Goal: Task Accomplishment & Management: Complete application form

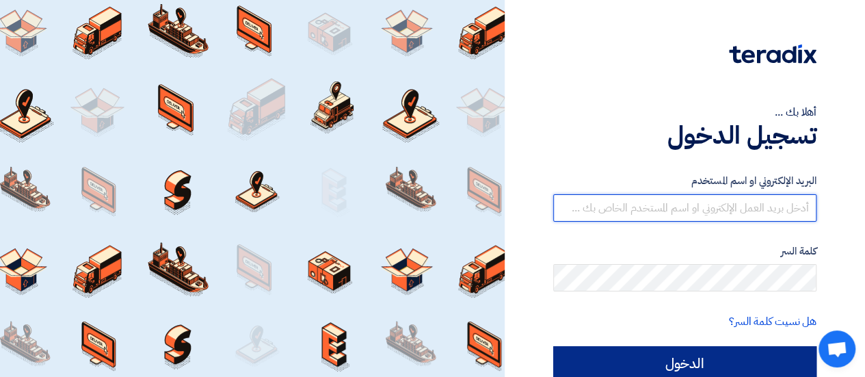
type input "[EMAIL_ADDRESS][DOMAIN_NAME]"
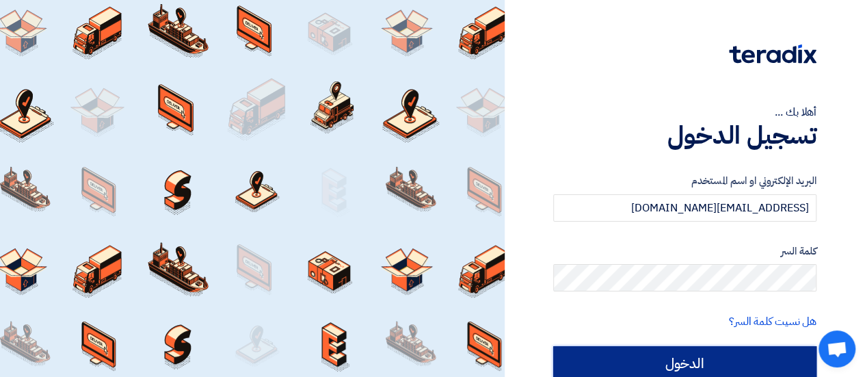
click at [717, 350] on input "الدخول" at bounding box center [684, 363] width 263 height 34
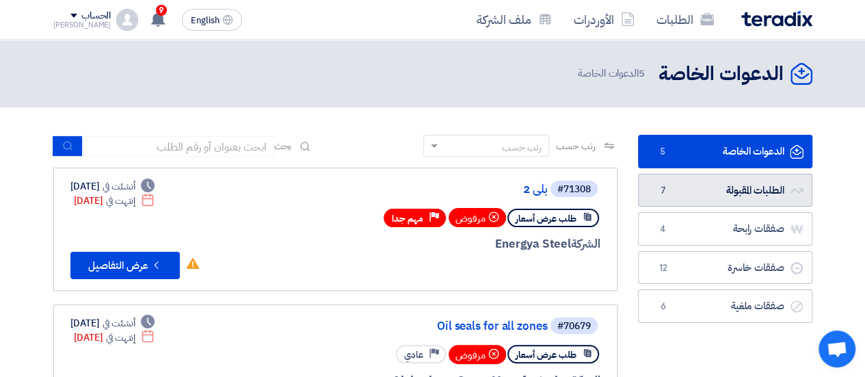
click at [721, 193] on link "الطلبات المقبولة الطلبات المقبولة 7" at bounding box center [725, 191] width 174 height 34
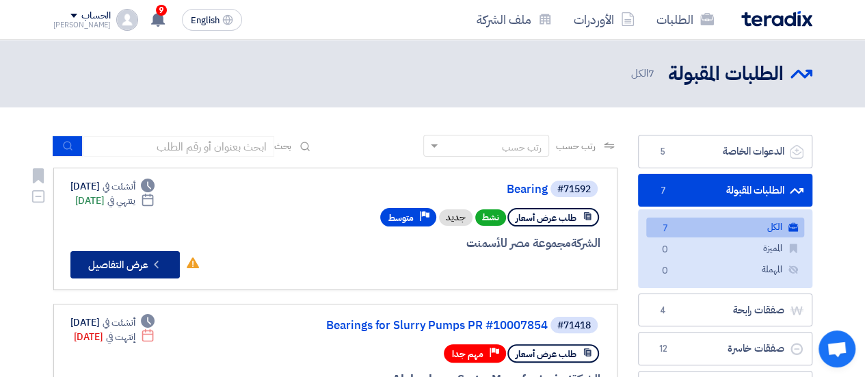
click at [135, 266] on button "Check details عرض التفاصيل" at bounding box center [124, 264] width 109 height 27
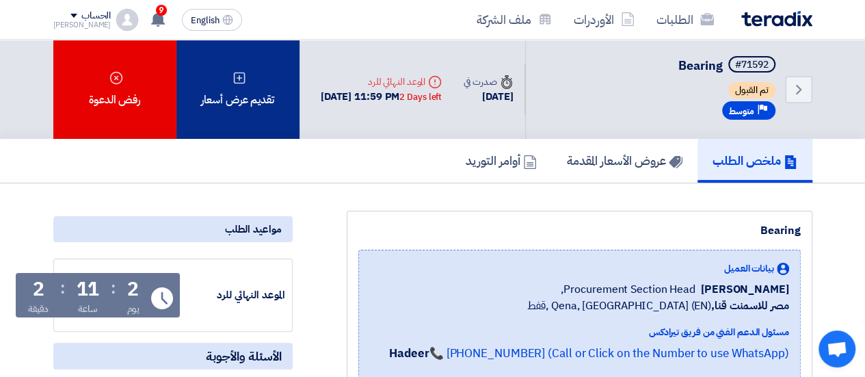
click at [211, 101] on div "تقديم عرض أسعار" at bounding box center [238, 89] width 123 height 99
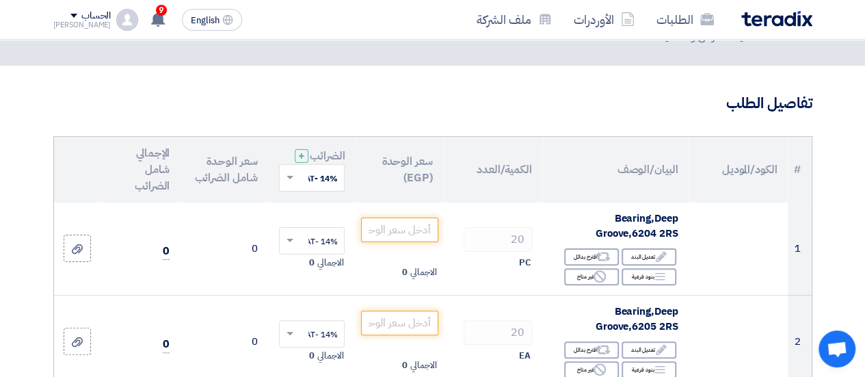
scroll to position [123, 0]
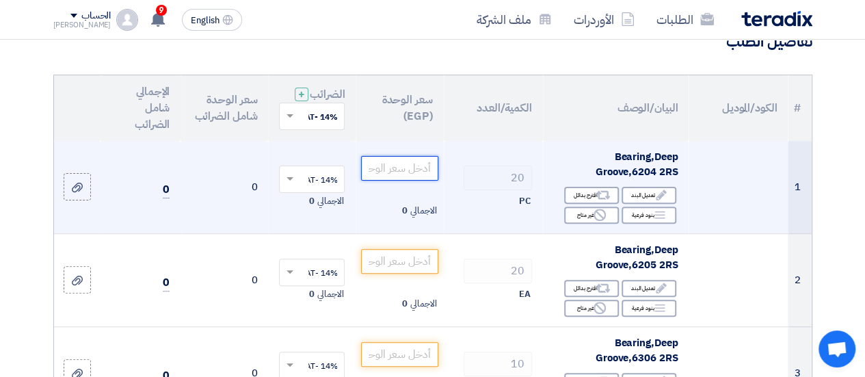
click at [411, 181] on input "number" at bounding box center [399, 168] width 77 height 25
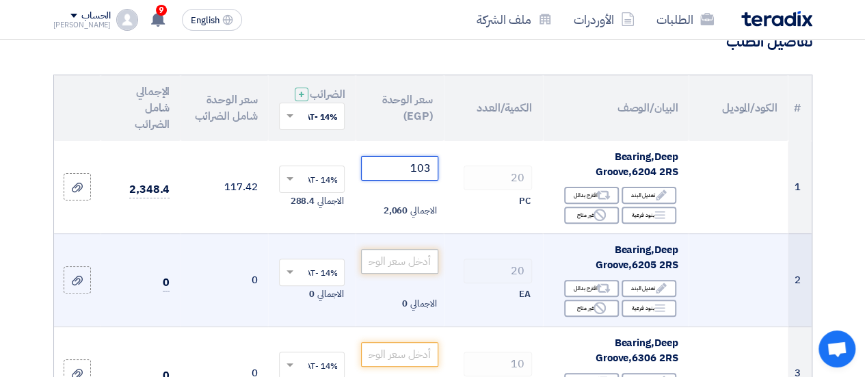
type input "103"
click at [393, 274] on input "number" at bounding box center [399, 261] width 77 height 25
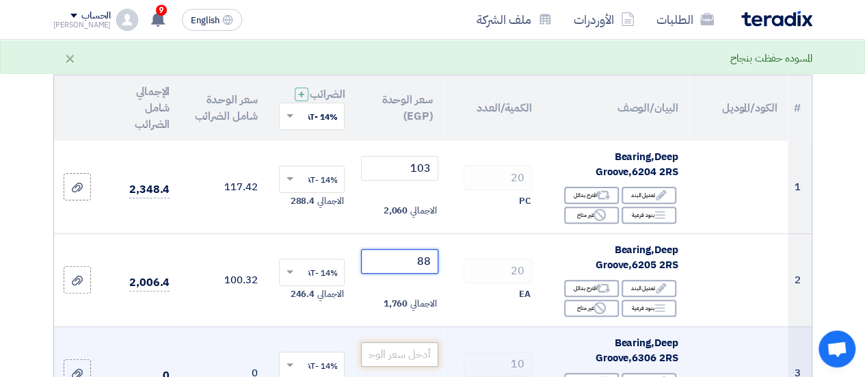
type input "88"
click at [415, 362] on input "number" at bounding box center [399, 354] width 77 height 25
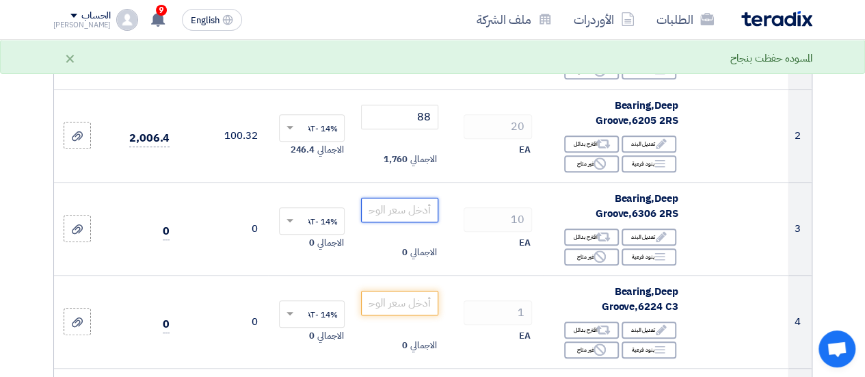
scroll to position [282, 0]
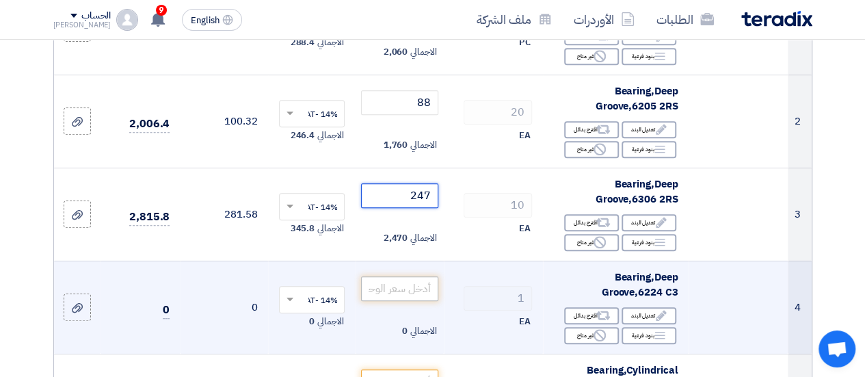
type input "247"
click at [424, 295] on input "number" at bounding box center [399, 288] width 77 height 25
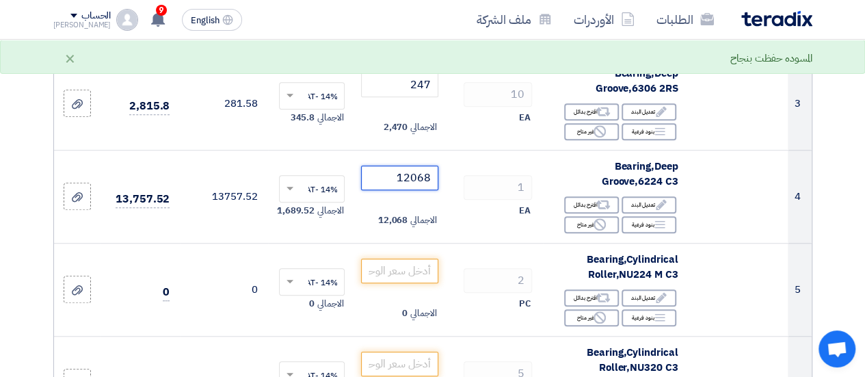
scroll to position [423, 0]
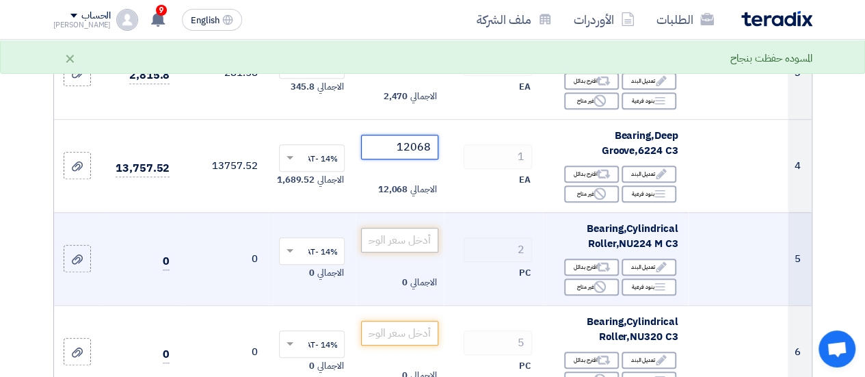
type input "12068"
click at [429, 239] on input "number" at bounding box center [399, 240] width 77 height 25
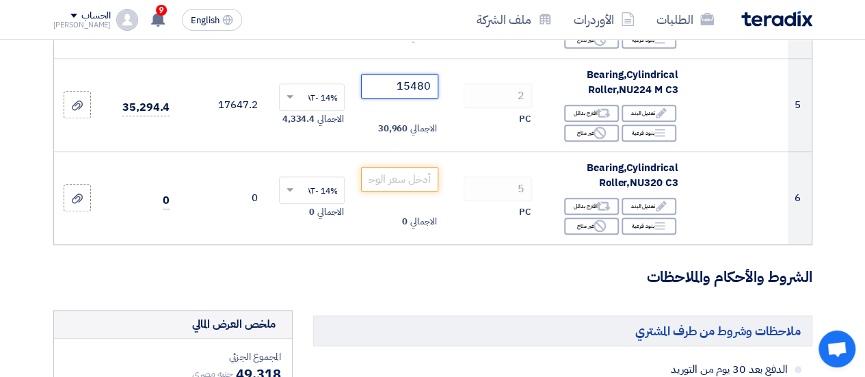
scroll to position [579, 0]
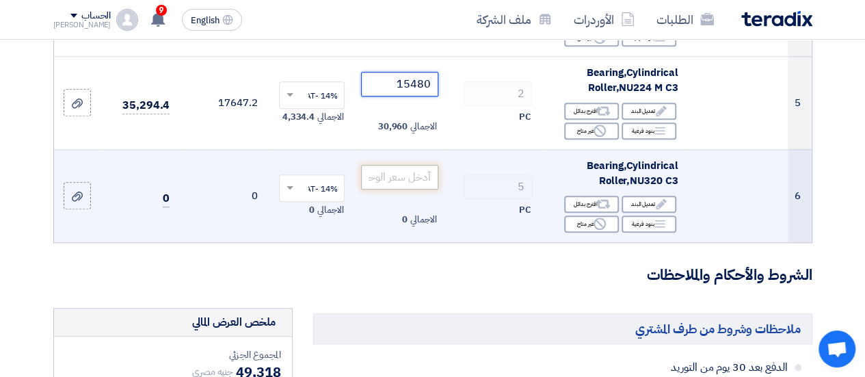
type input "15480"
click at [426, 187] on input "number" at bounding box center [399, 177] width 77 height 25
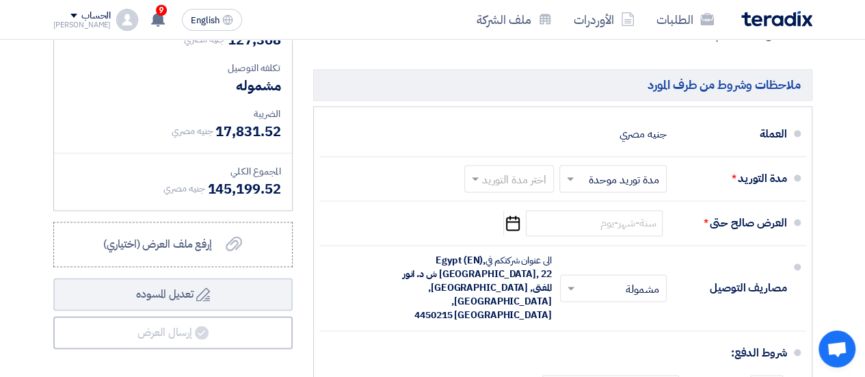
scroll to position [943, 0]
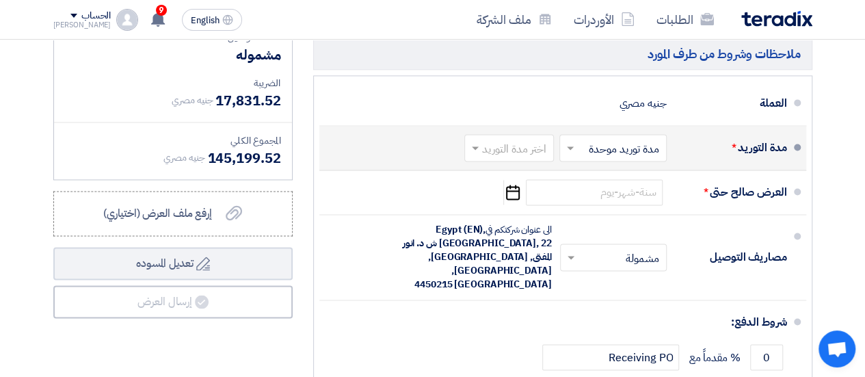
type input "15610"
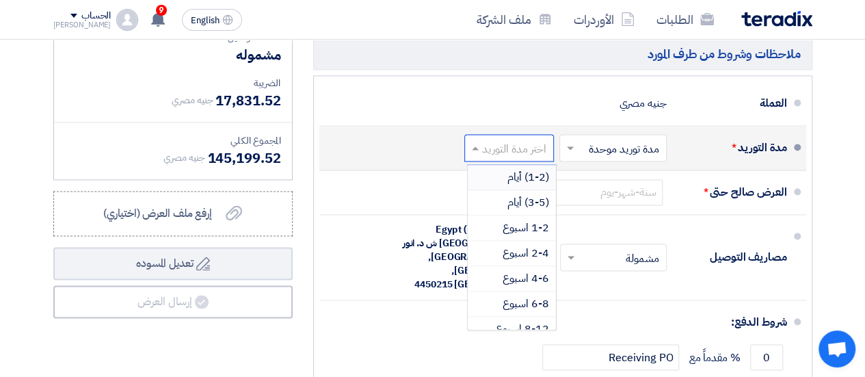
click at [532, 159] on input "text" at bounding box center [506, 149] width 83 height 20
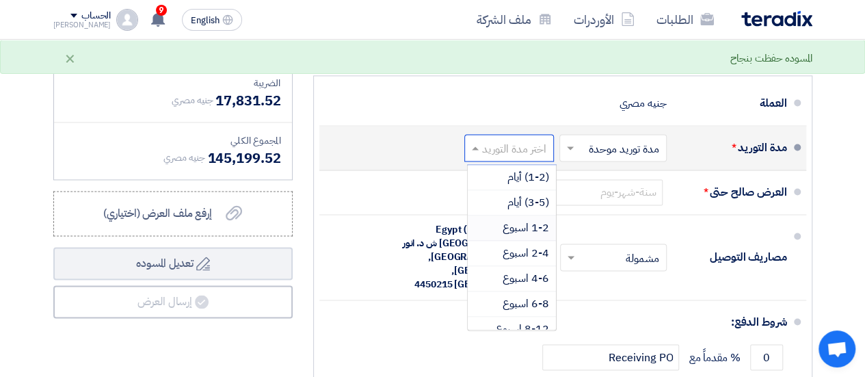
click at [534, 230] on span "1-2 اسبوع" at bounding box center [526, 228] width 47 height 16
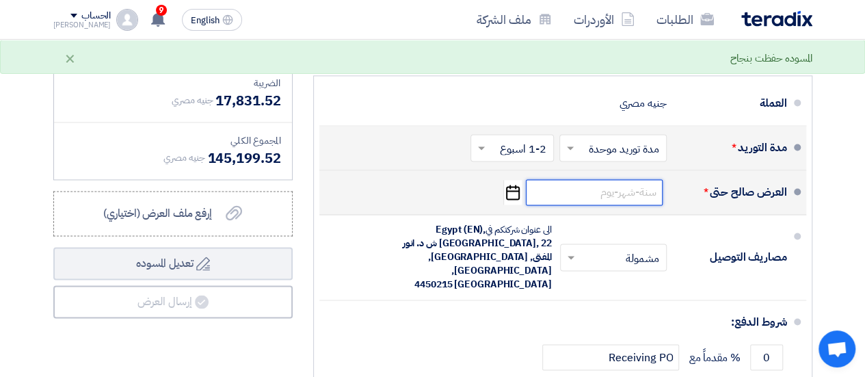
click at [571, 199] on input at bounding box center [594, 192] width 137 height 26
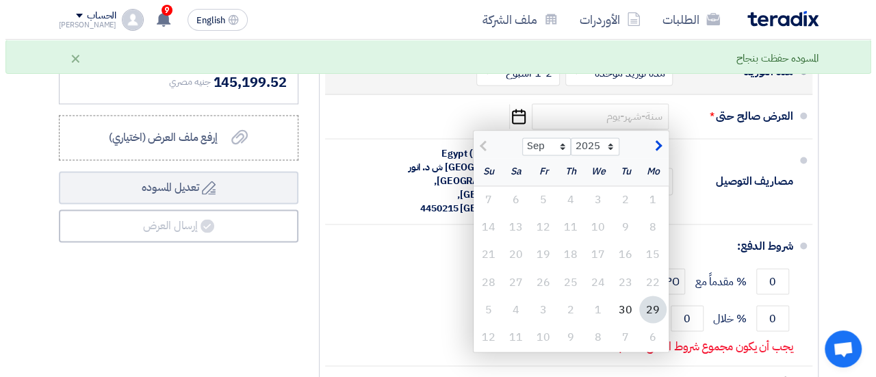
scroll to position [1044, 0]
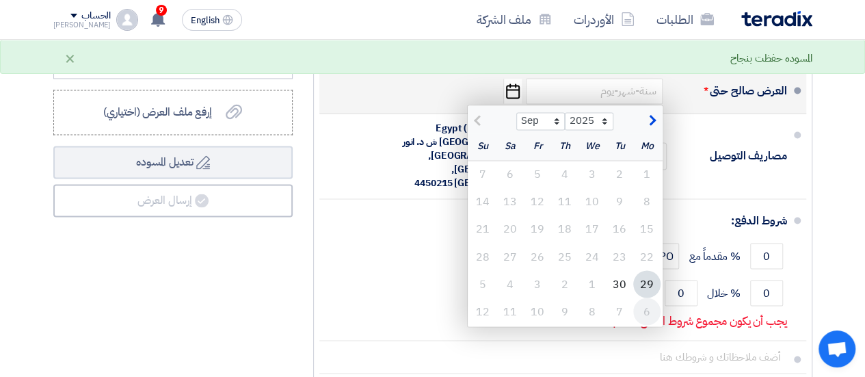
click at [645, 320] on div "6" at bounding box center [646, 311] width 27 height 27
type input "[DATE]"
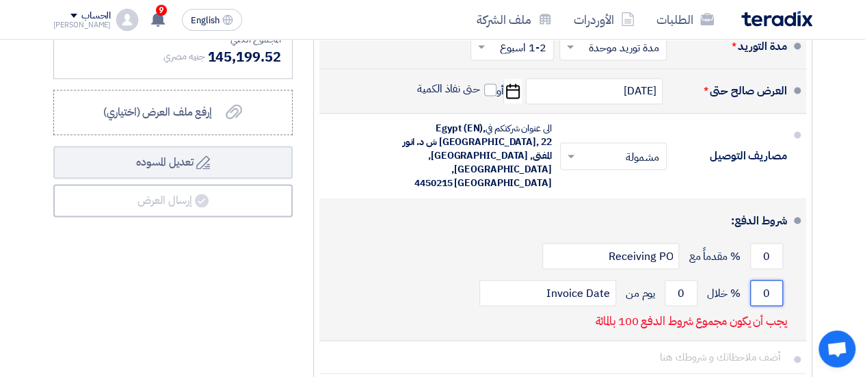
click at [761, 289] on input "0" at bounding box center [766, 293] width 33 height 26
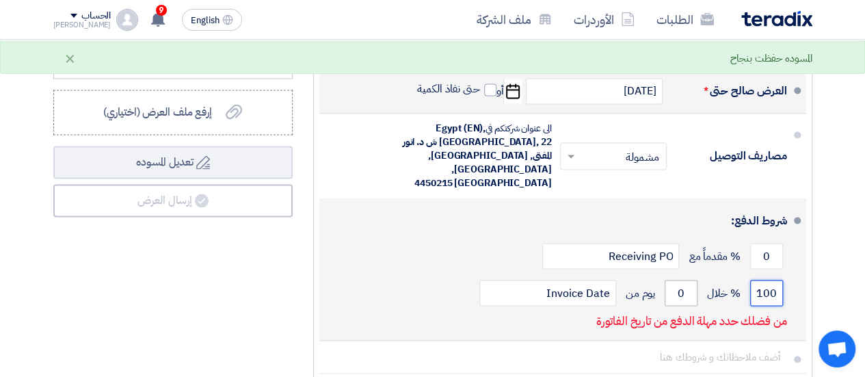
type input "100"
click at [688, 288] on input "0" at bounding box center [681, 293] width 33 height 26
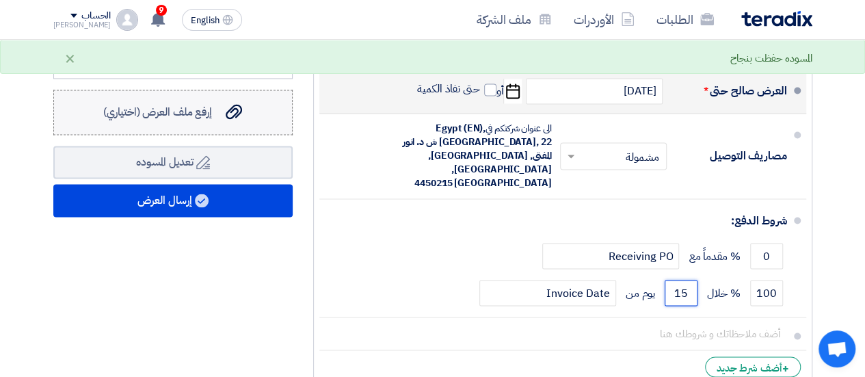
type input "15"
click at [209, 131] on label "إرفع ملف العرض (اختياري) إرفع ملف العرض (اختياري)" at bounding box center [172, 112] width 239 height 45
click at [0, 0] on input "إرفع ملف العرض (اختياري) إرفع ملف العرض (اختياري)" at bounding box center [0, 0] width 0 height 0
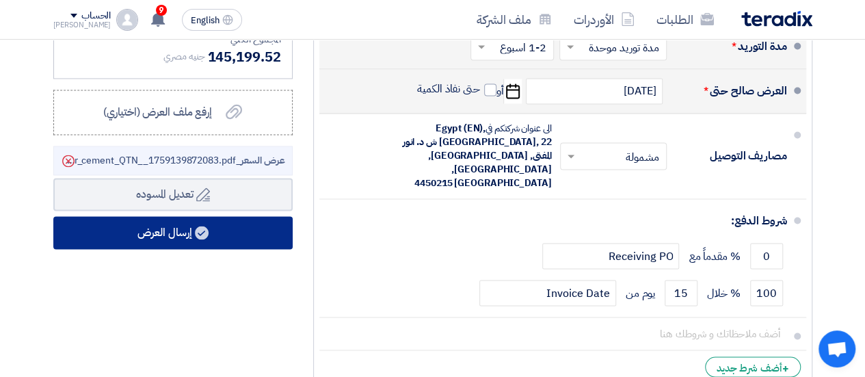
click at [218, 240] on button "إرسال العرض" at bounding box center [172, 232] width 239 height 33
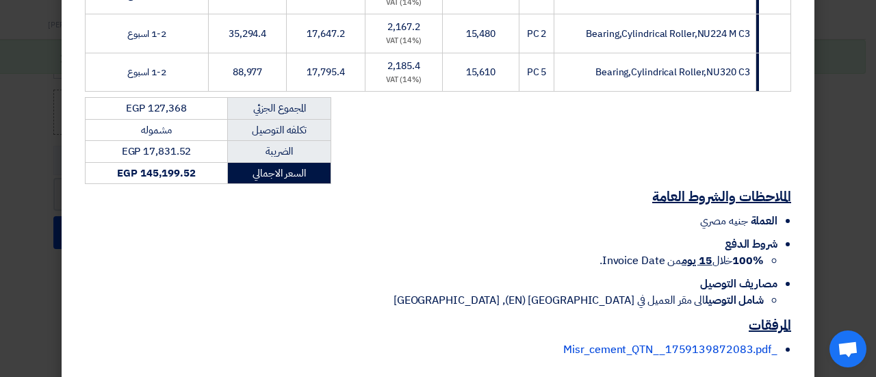
scroll to position [462, 0]
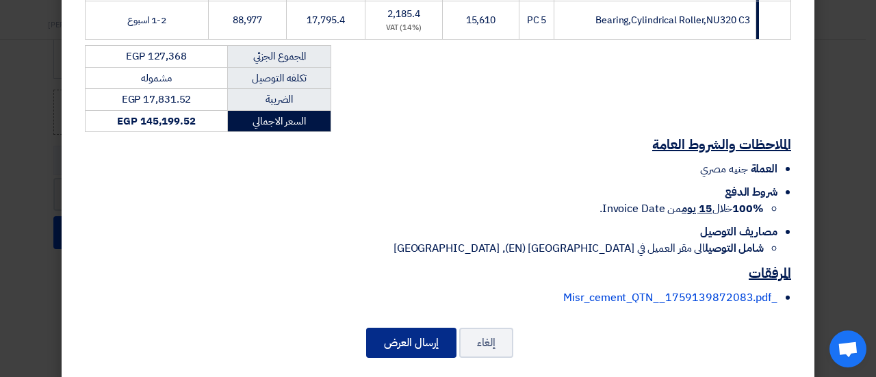
click at [402, 328] on button "إرسال العرض" at bounding box center [411, 343] width 90 height 30
